Goal: Navigation & Orientation: Go to known website

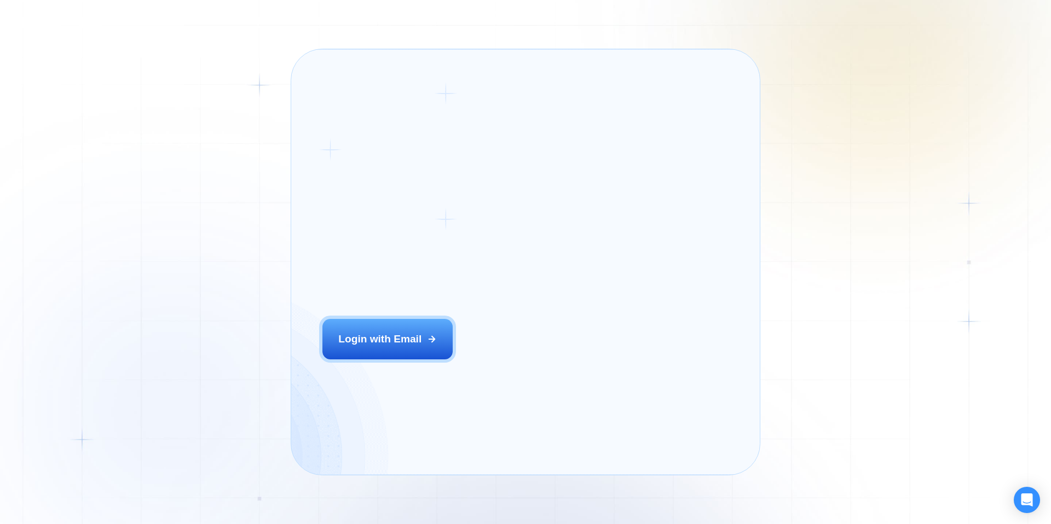
click at [499, 360] on div "Login ‍ Welcome to GigRadar. AI Business Manager for Agencies Login with Email" at bounding box center [417, 262] width 222 height 395
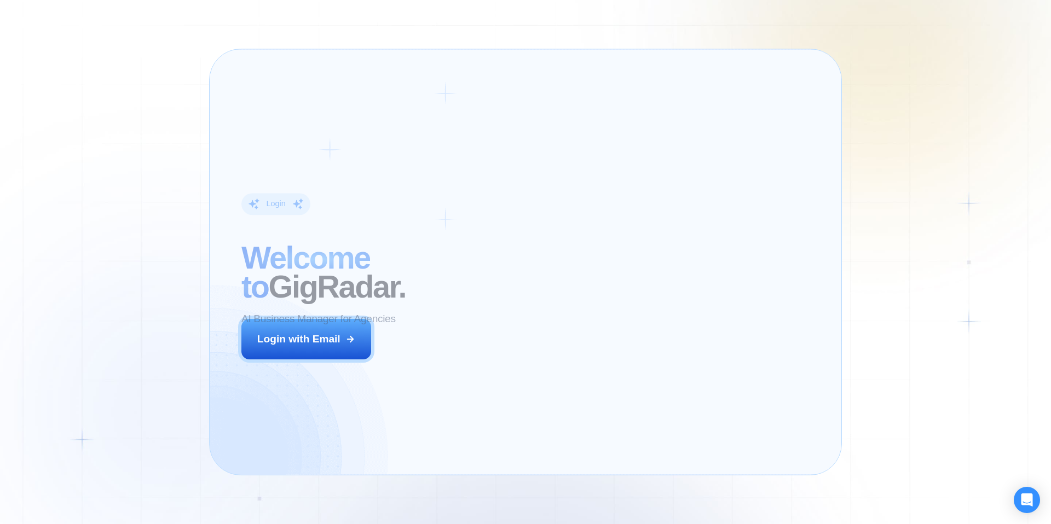
click at [380, 337] on div "Login ‍ Welcome to GigRadar. AI Business Manager for Agencies Login with Email" at bounding box center [376, 262] width 303 height 395
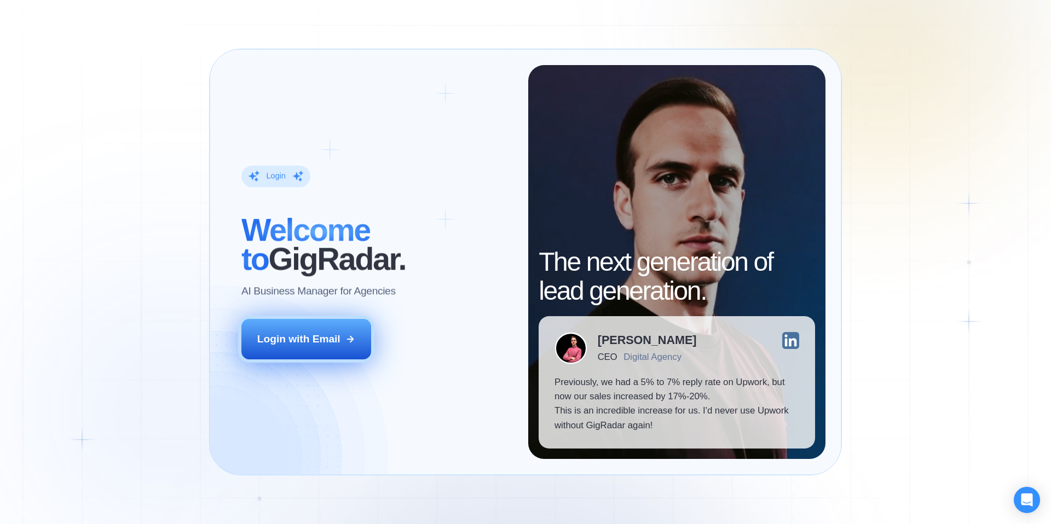
click at [313, 333] on div "Login with Email" at bounding box center [298, 339] width 83 height 14
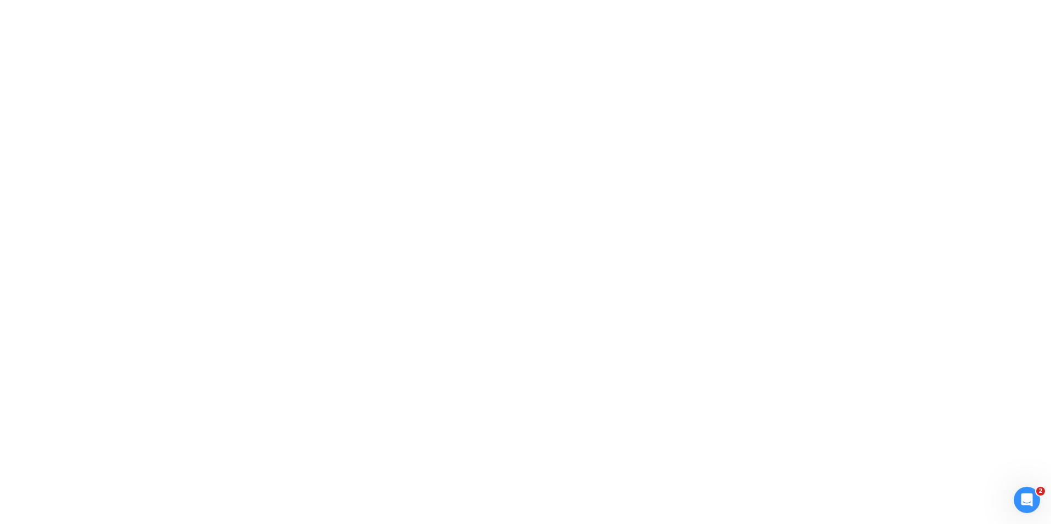
click at [206, 161] on div at bounding box center [525, 262] width 1051 height 524
